Goal: Navigation & Orientation: Find specific page/section

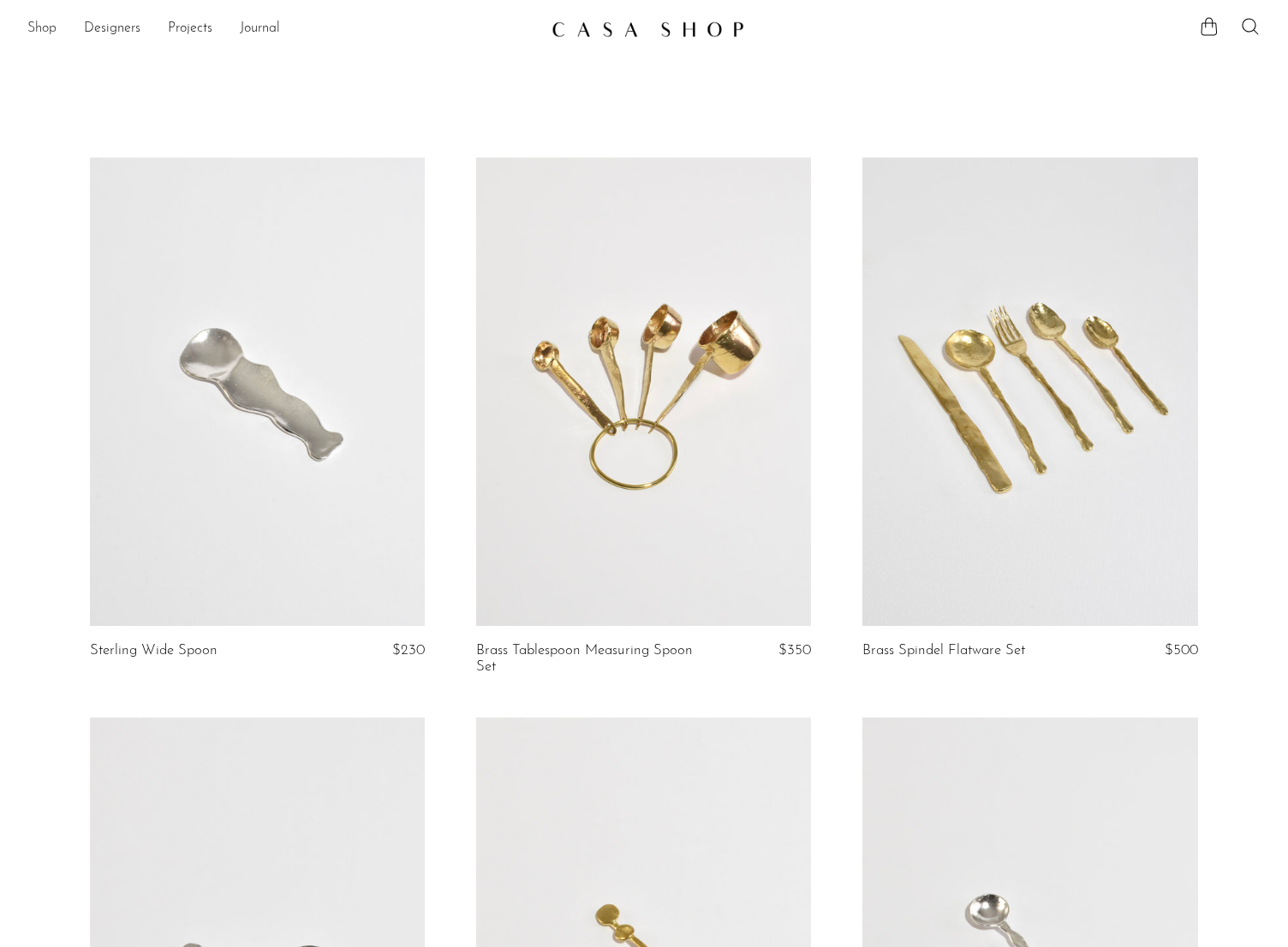
click at [52, 32] on link "Shop" at bounding box center [41, 29] width 29 height 23
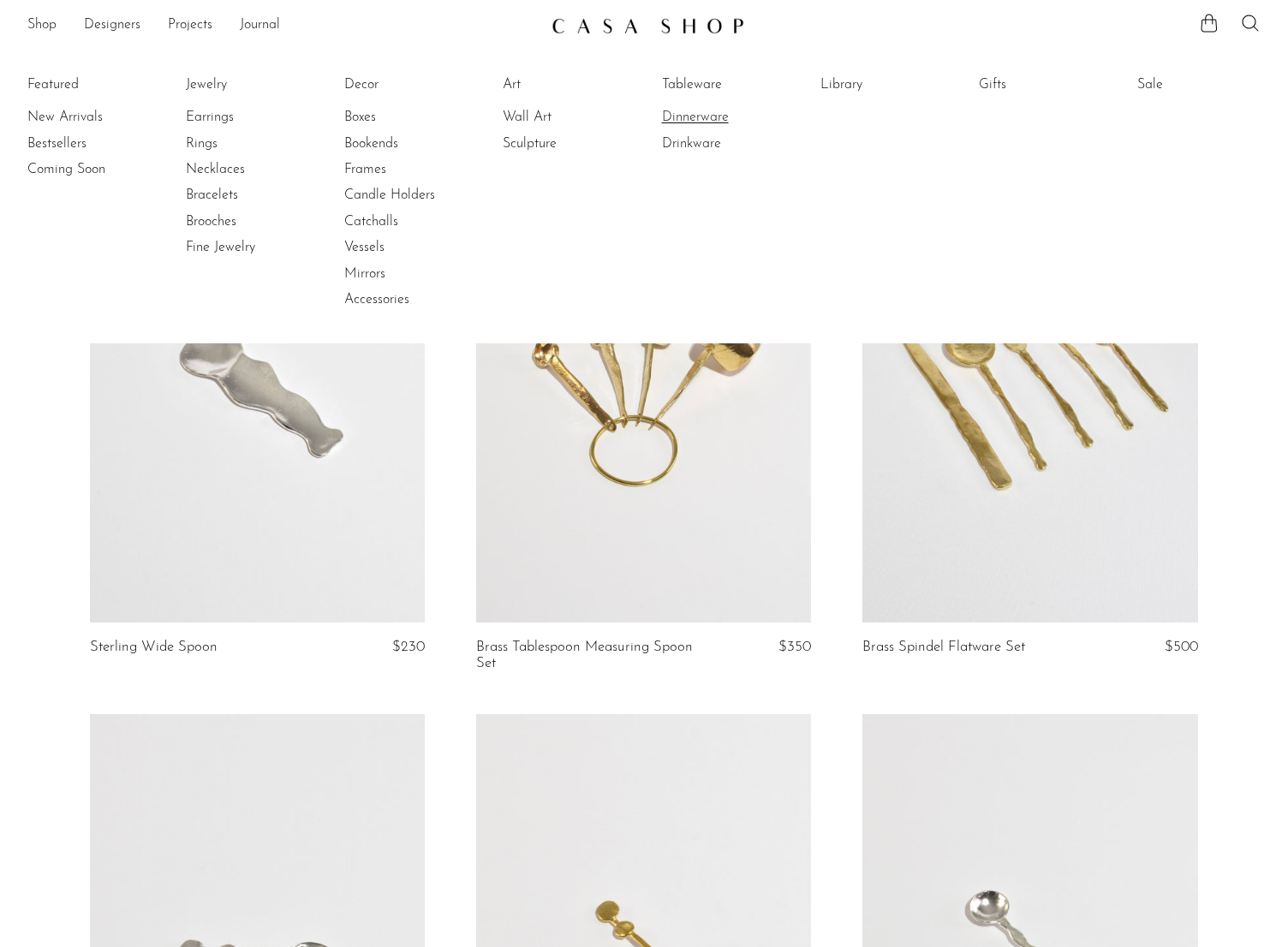
click at [700, 125] on link "Dinnerware" at bounding box center [726, 118] width 128 height 19
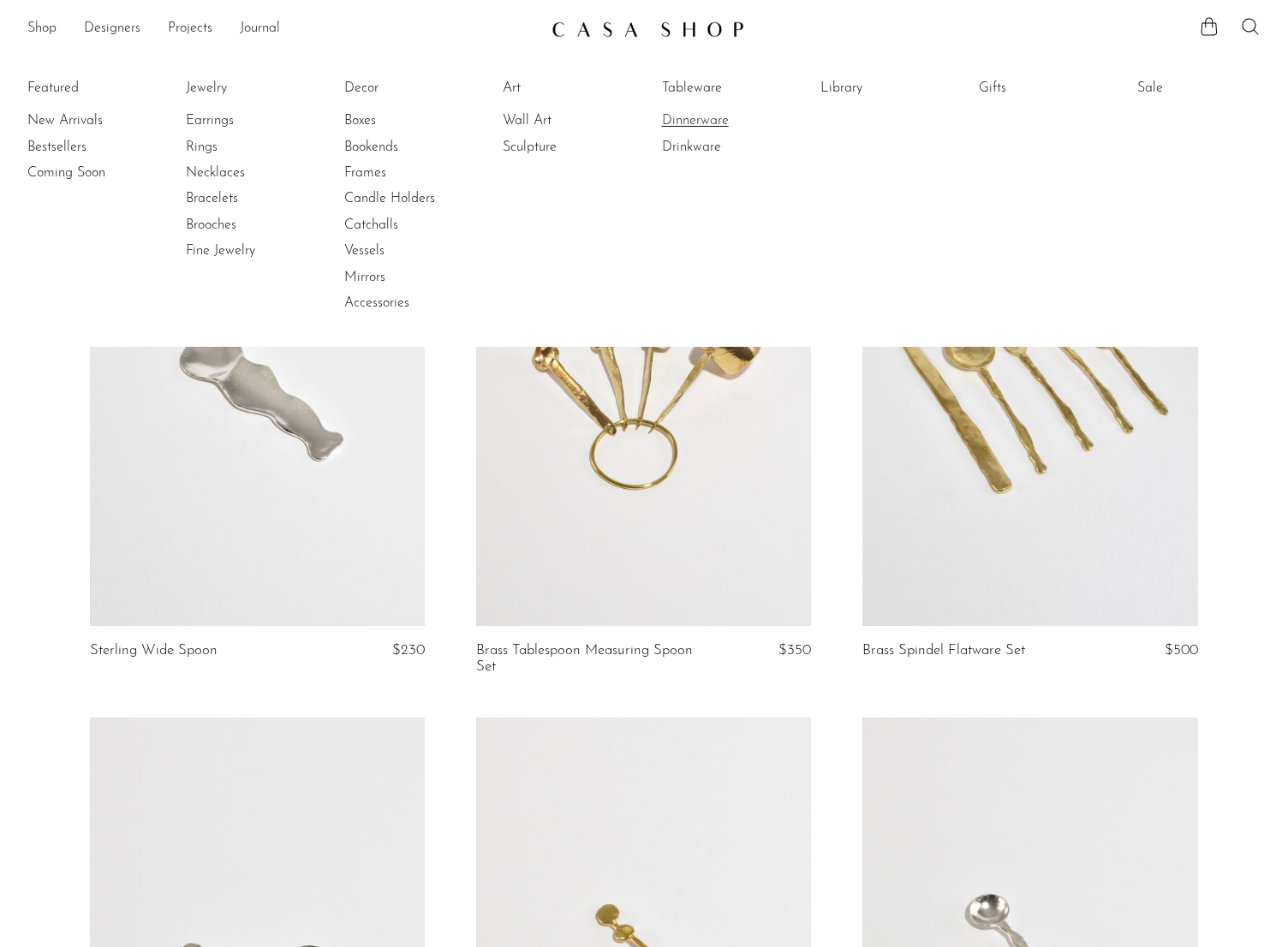
scroll to position [1, 0]
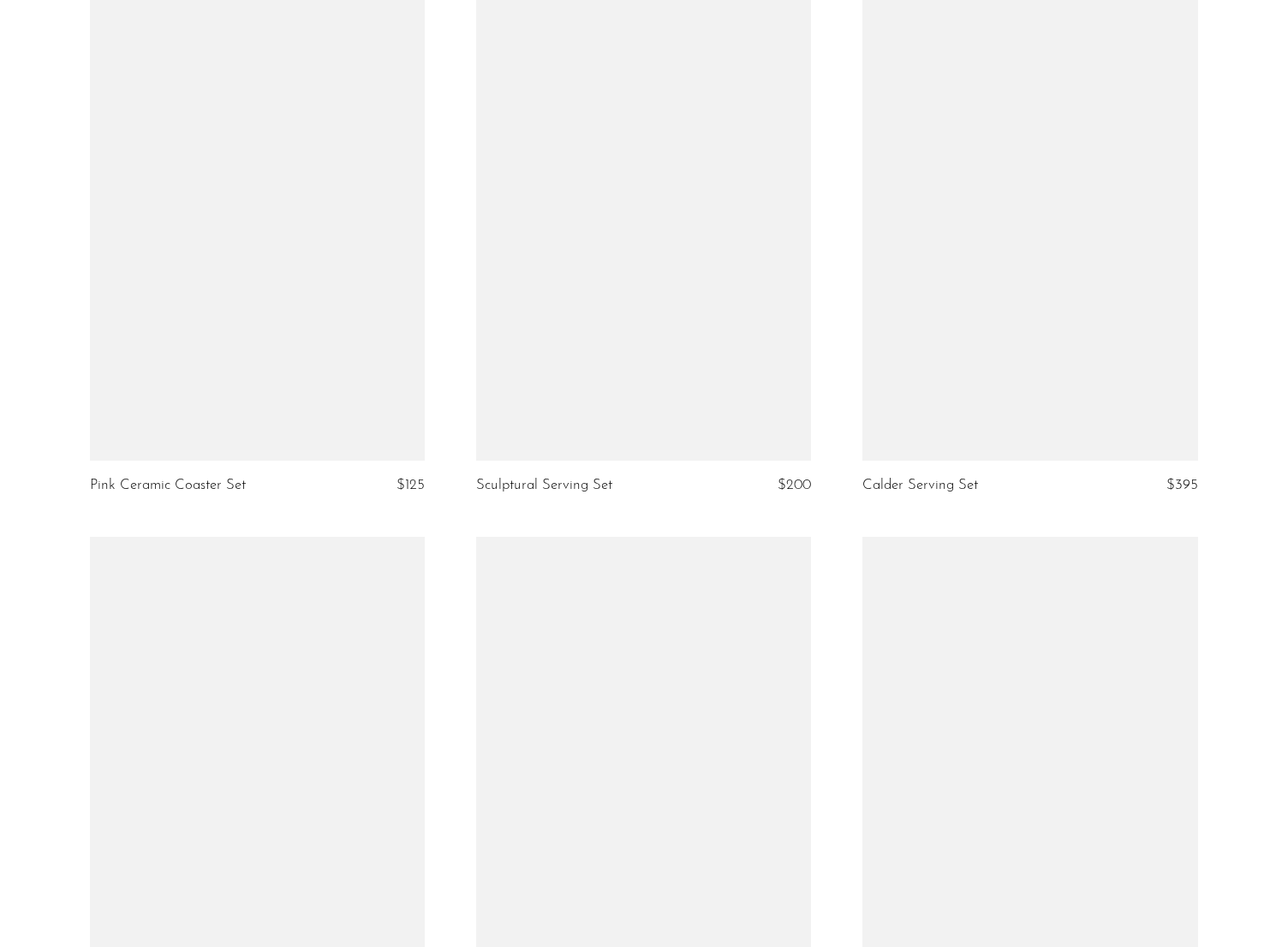
scroll to position [6162, 0]
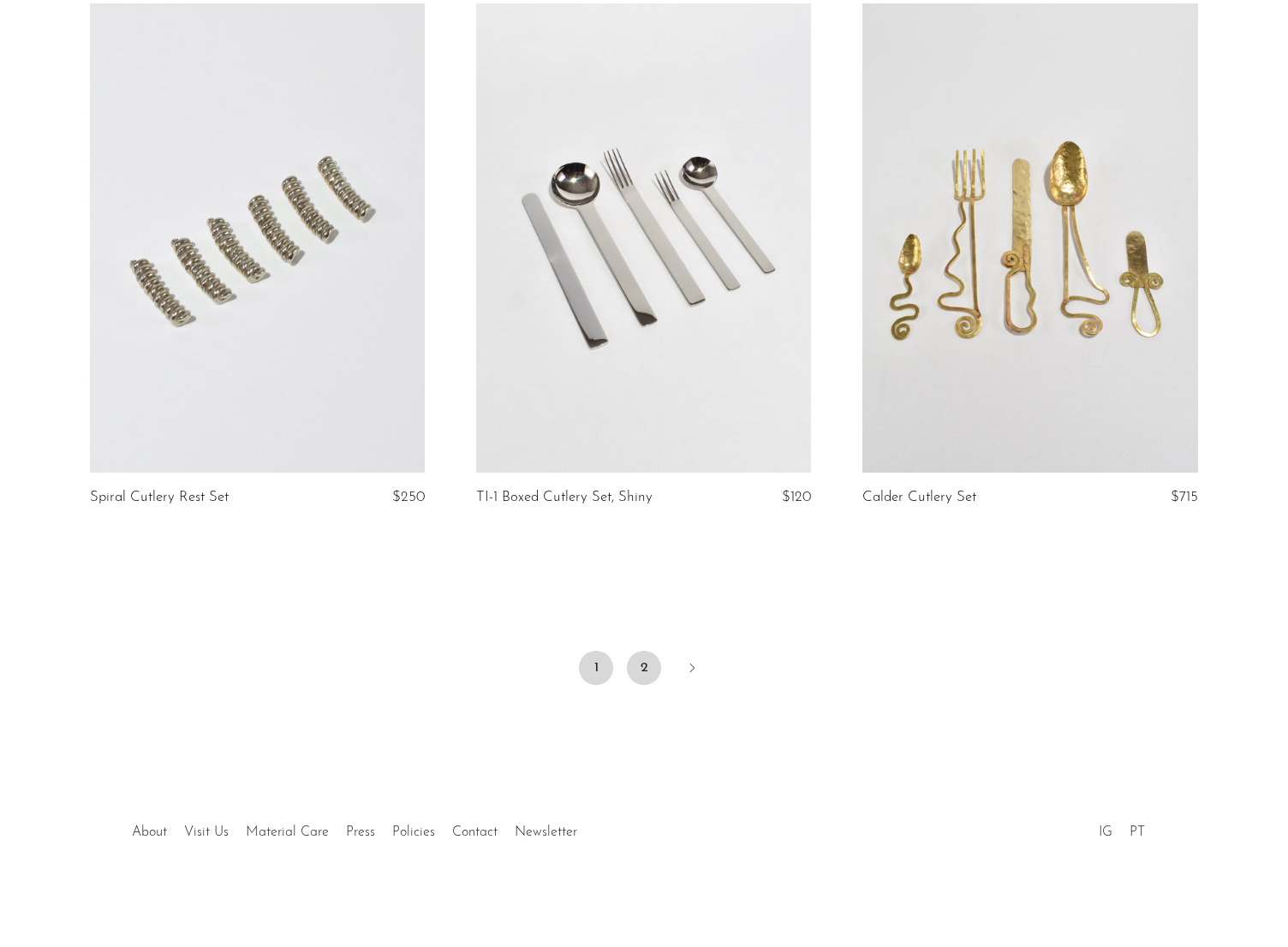
click at [645, 661] on link "2" at bounding box center [644, 668] width 34 height 34
